Goal: Task Accomplishment & Management: Use online tool/utility

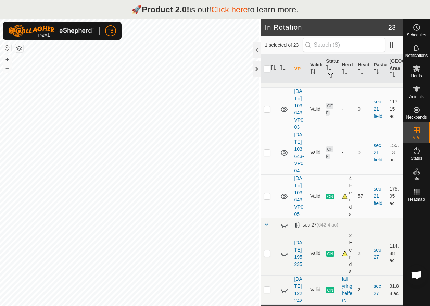
scroll to position [19, 0]
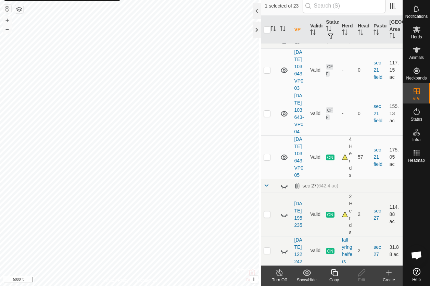
click at [333, 288] on icon at bounding box center [334, 292] width 9 height 8
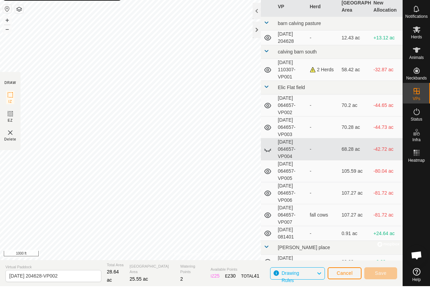
click at [278, 220] on div "Privacy Policy Contact Us Well(1) Type: trough Capacity: 100L Water Level: 100%…" at bounding box center [201, 153] width 402 height 306
click at [259, 178] on div "Privacy Policy Contact Us Well(1) Type: trough Capacity: 100L Water Level: 100%…" at bounding box center [201, 153] width 402 height 306
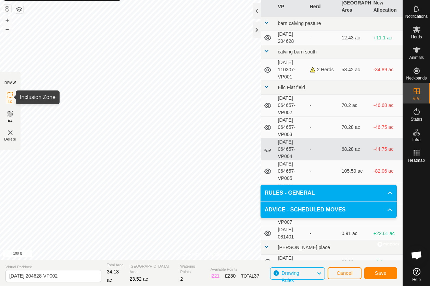
click at [11, 111] on icon at bounding box center [10, 115] width 8 height 8
click at [12, 111] on icon at bounding box center [10, 115] width 8 height 8
click at [339, 290] on span "Cancel" at bounding box center [344, 292] width 16 height 5
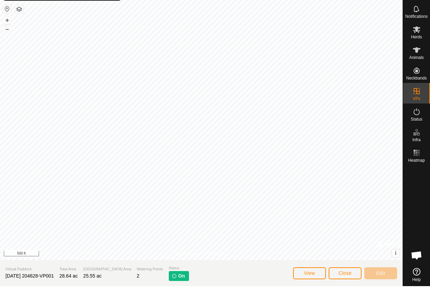
click at [347, 290] on span "Close" at bounding box center [344, 292] width 13 height 5
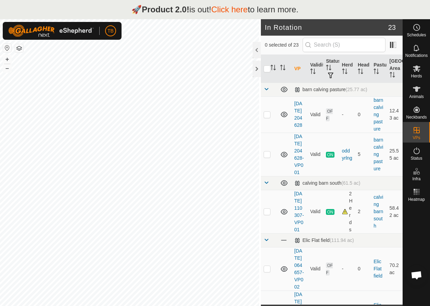
click at [229, 10] on link "Click here" at bounding box center [229, 9] width 37 height 9
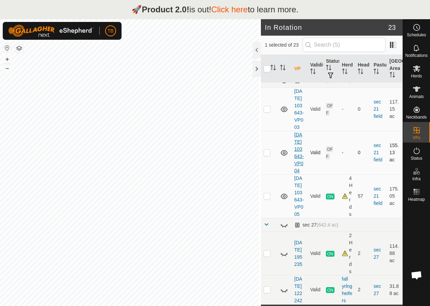
scroll to position [19, 0]
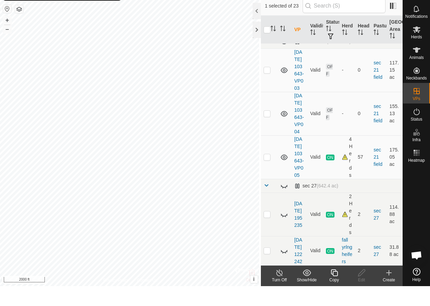
click at [333, 288] on icon at bounding box center [334, 292] width 9 height 8
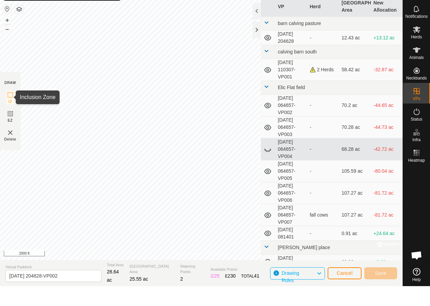
click at [11, 111] on icon at bounding box center [10, 115] width 8 height 8
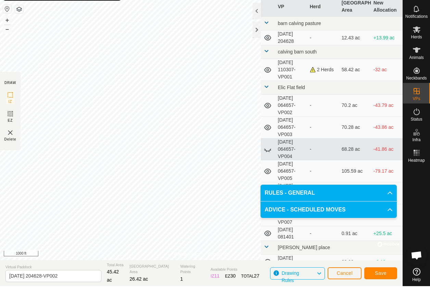
click at [382, 290] on span "Save" at bounding box center [381, 292] width 12 height 5
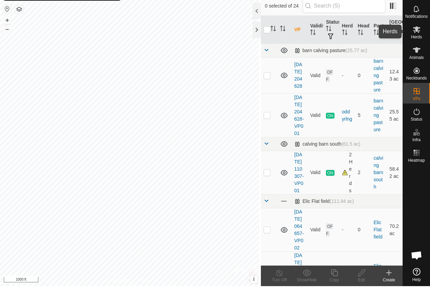
click at [416, 46] on icon at bounding box center [417, 49] width 8 height 7
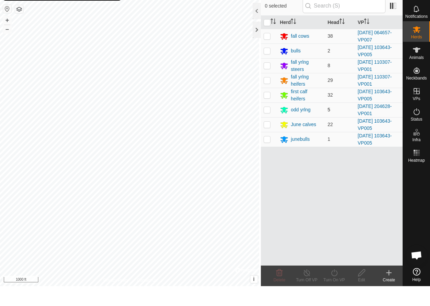
click at [267, 127] on p-checkbox at bounding box center [266, 129] width 7 height 5
checkbox input "true"
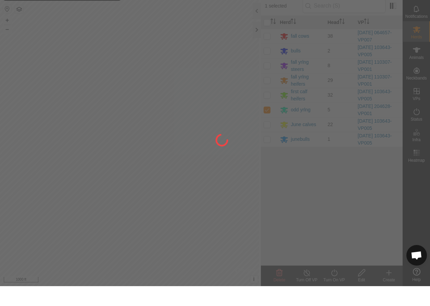
click at [337, 272] on div at bounding box center [215, 153] width 430 height 306
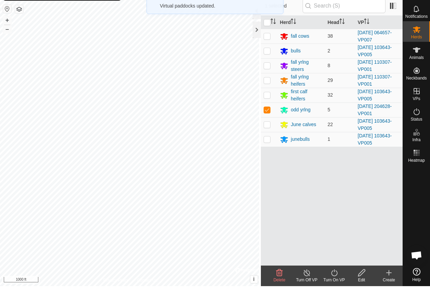
click at [336, 288] on icon at bounding box center [334, 292] width 9 height 8
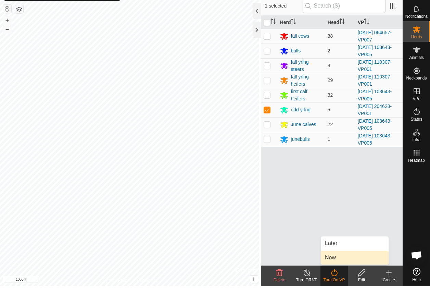
click at [336, 270] on link "Now" at bounding box center [355, 277] width 68 height 14
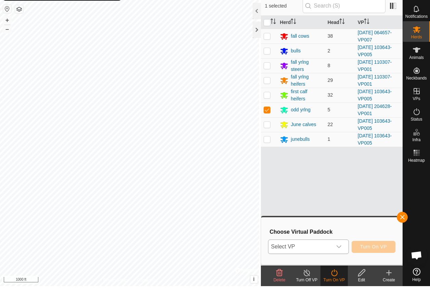
click at [337, 265] on icon "dropdown trigger" at bounding box center [338, 266] width 5 height 3
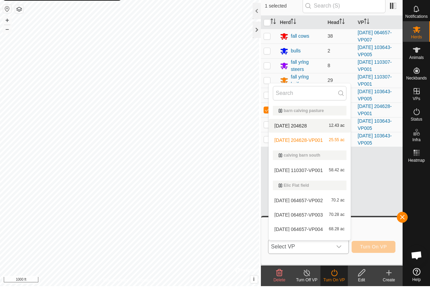
scroll to position [115, 0]
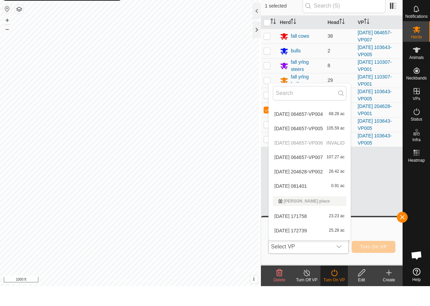
click at [304, 184] on li "2025-08-26 204628-VP002 26.42 ac" at bounding box center [310, 191] width 82 height 14
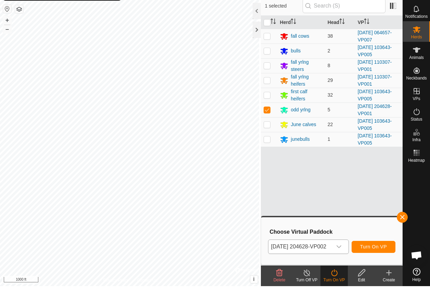
click at [375, 263] on span "Turn On VP" at bounding box center [373, 265] width 27 height 5
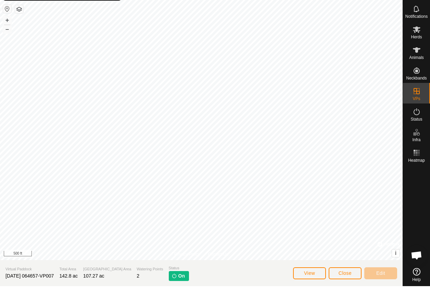
click at [347, 290] on span "Close" at bounding box center [344, 292] width 13 height 5
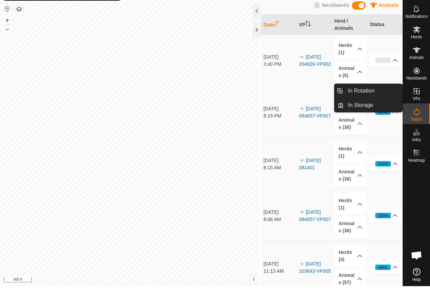
click at [419, 116] on span "VPs" at bounding box center [416, 118] width 8 height 4
click at [413, 107] on icon at bounding box center [416, 111] width 8 height 8
click at [369, 118] on link "In Storage" at bounding box center [373, 125] width 59 height 14
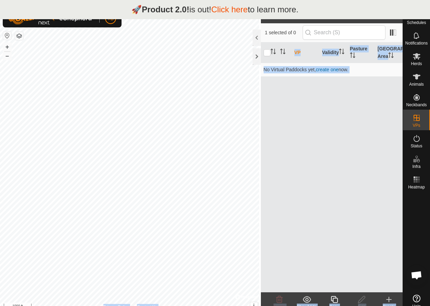
scroll to position [6, 0]
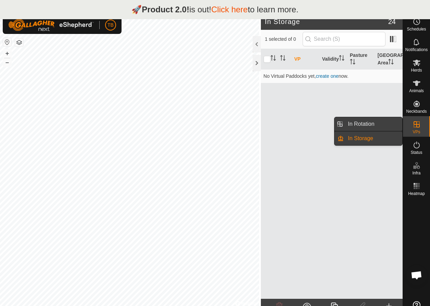
click at [371, 125] on link "In Rotation" at bounding box center [373, 124] width 59 height 14
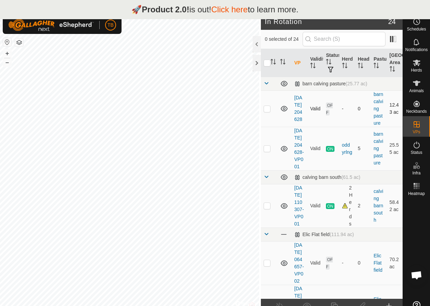
checkbox input "true"
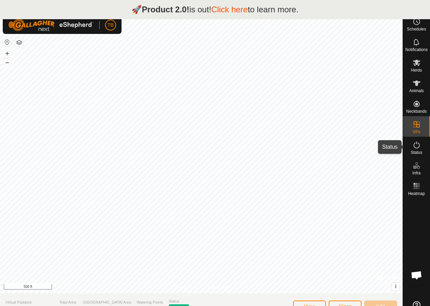
click at [418, 148] on icon at bounding box center [416, 145] width 8 height 8
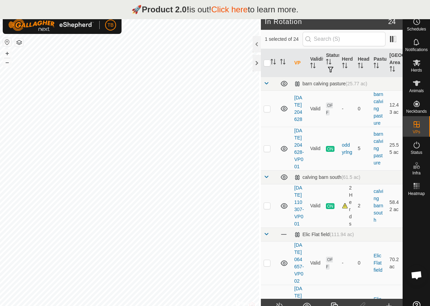
checkbox input "false"
checkbox input "true"
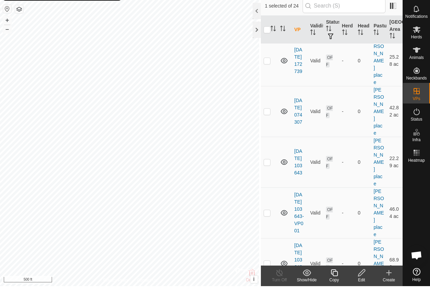
scroll to position [551, 0]
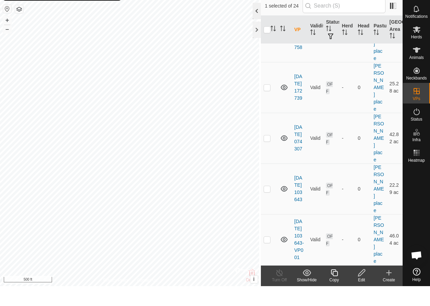
click at [256, 23] on div at bounding box center [257, 31] width 8 height 16
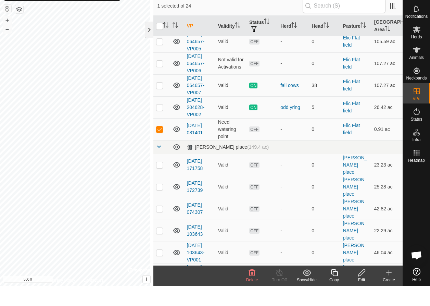
scroll to position [180, 0]
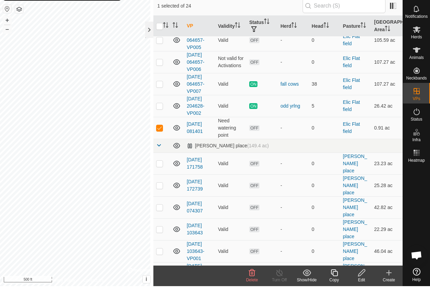
click at [362, 288] on icon at bounding box center [361, 292] width 9 height 8
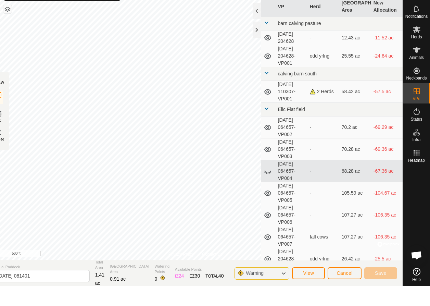
click at [190, 292] on div "EZ 30" at bounding box center [194, 295] width 11 height 7
click at [339, 290] on span "Cancel" at bounding box center [344, 292] width 16 height 5
